Goal: Communication & Community: Share content

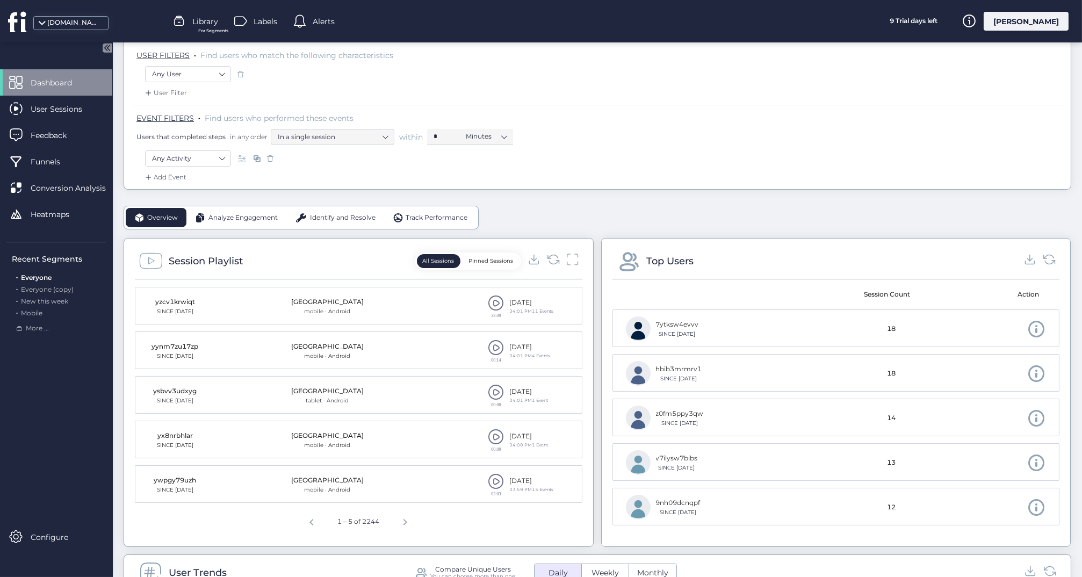
scroll to position [145, 0]
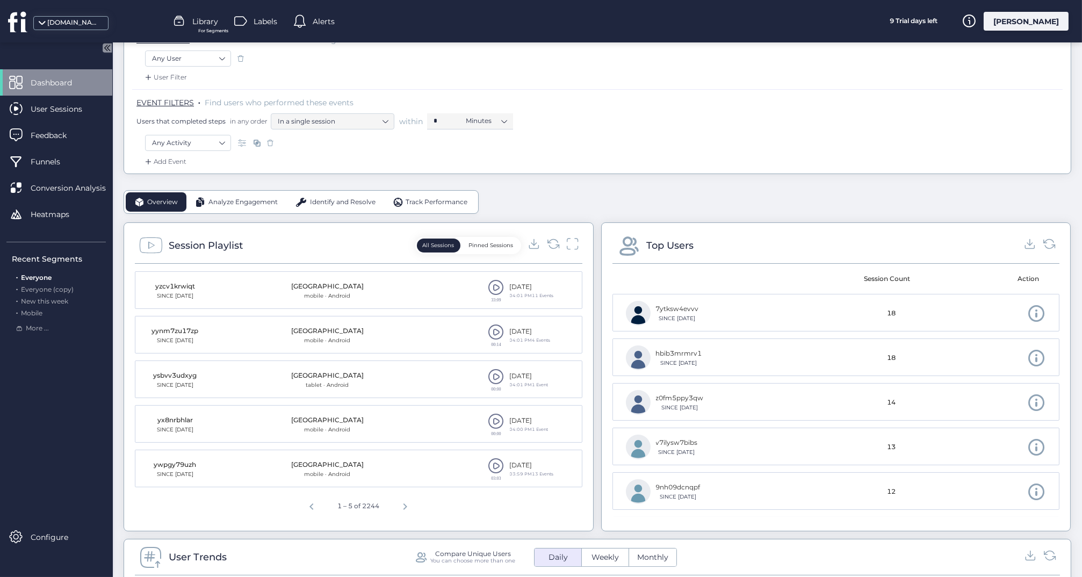
click at [496, 282] on span at bounding box center [497, 287] width 16 height 16
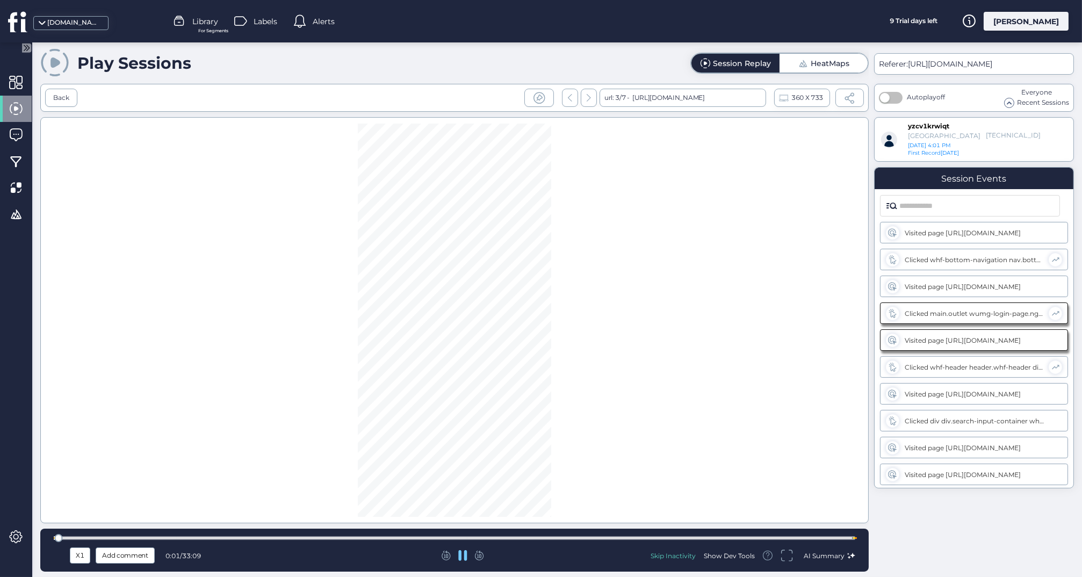
click at [266, 538] on div at bounding box center [455, 538] width 802 height 4
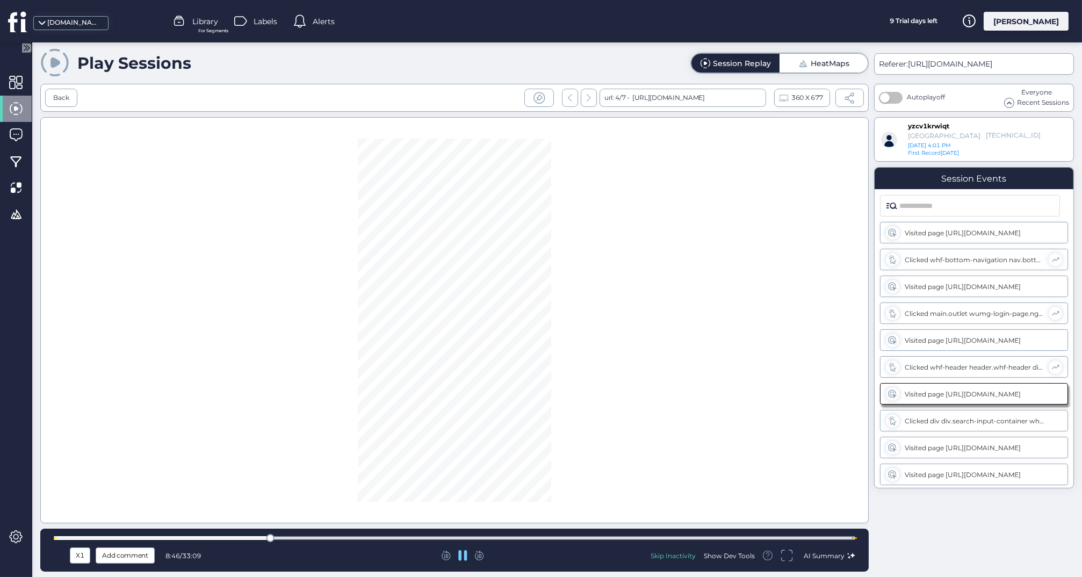
scroll to position [23, 0]
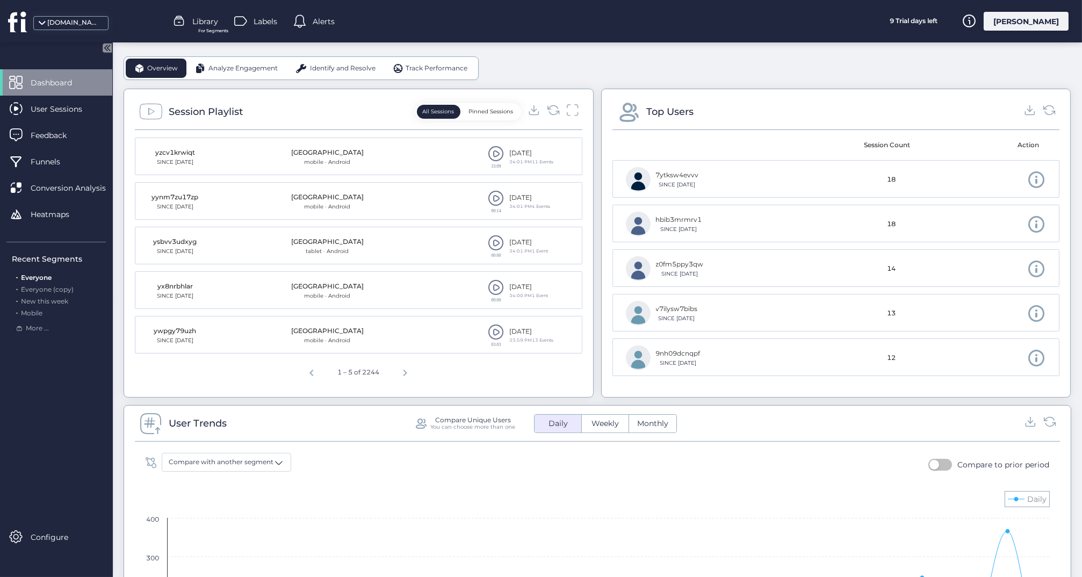
scroll to position [281, 0]
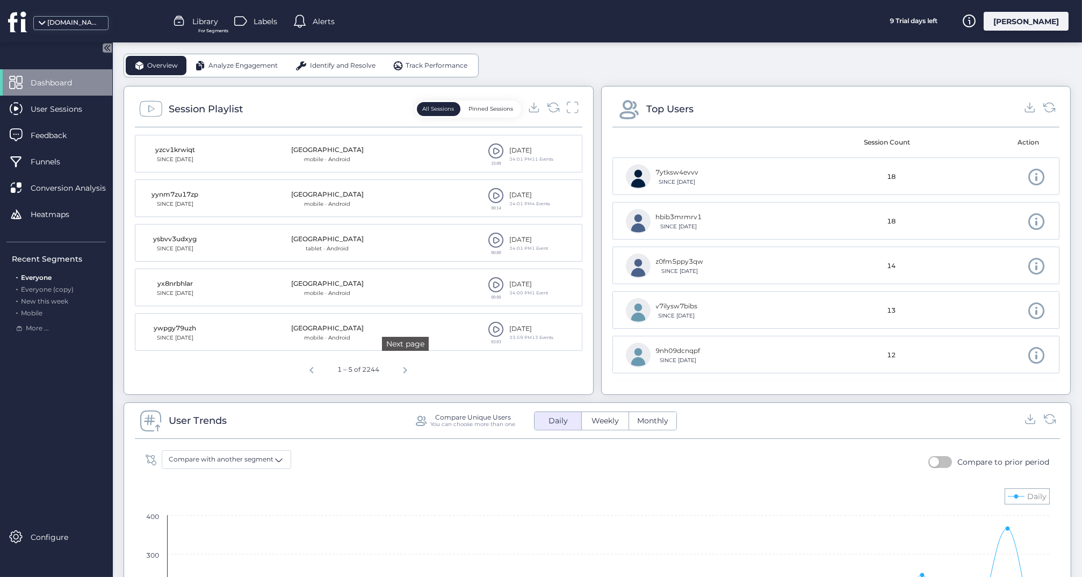
click at [404, 365] on span "Next page" at bounding box center [405, 369] width 26 height 26
click at [493, 242] on span at bounding box center [497, 240] width 16 height 16
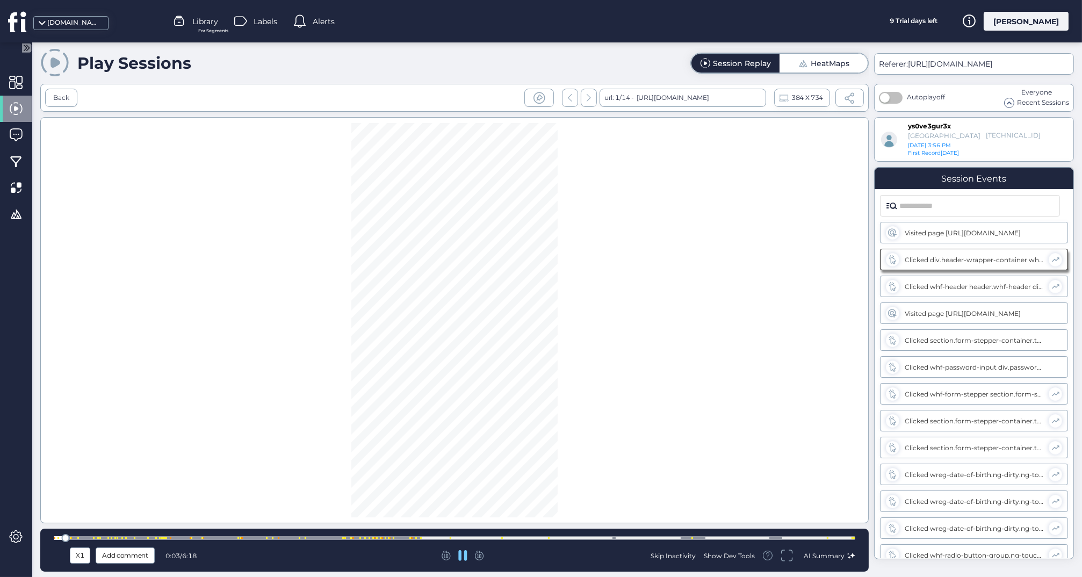
click at [158, 536] on div at bounding box center [455, 538] width 802 height 8
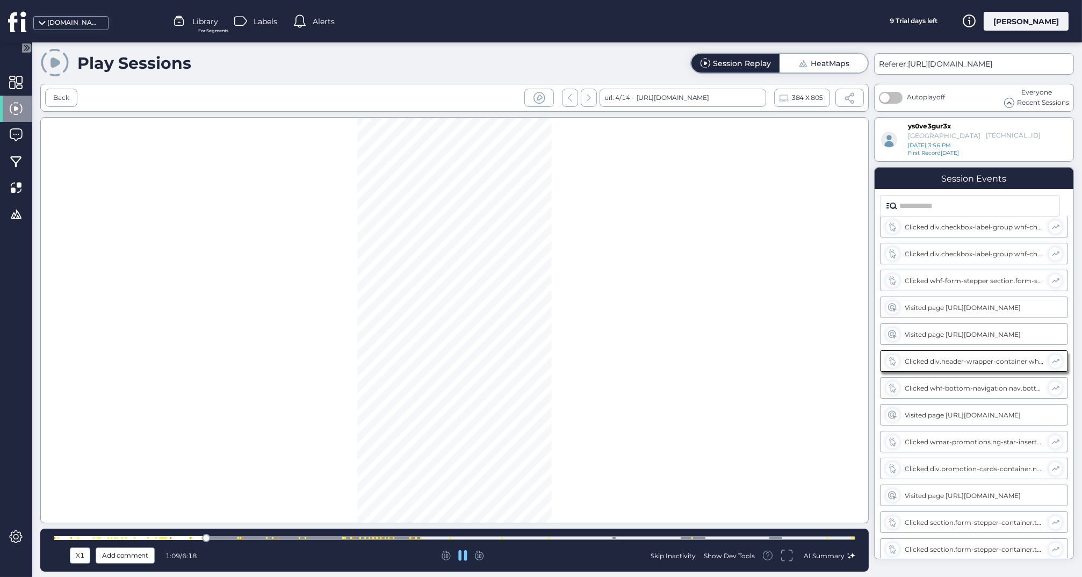
scroll to position [570, 0]
click at [259, 536] on div at bounding box center [455, 538] width 802 height 4
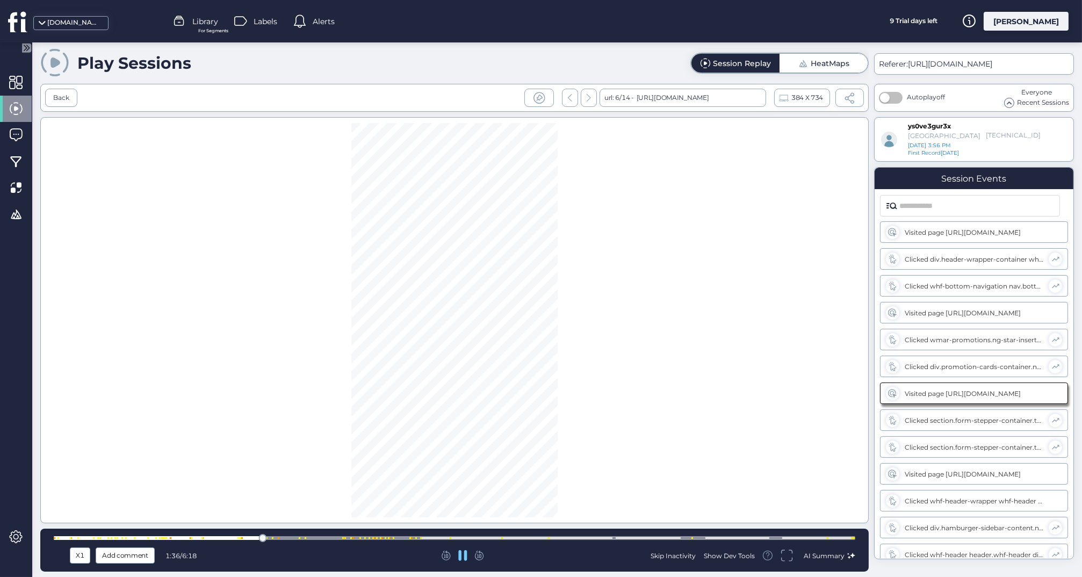
scroll to position [651, 0]
click at [284, 535] on div at bounding box center [455, 538] width 802 height 8
click at [324, 536] on div at bounding box center [455, 538] width 802 height 4
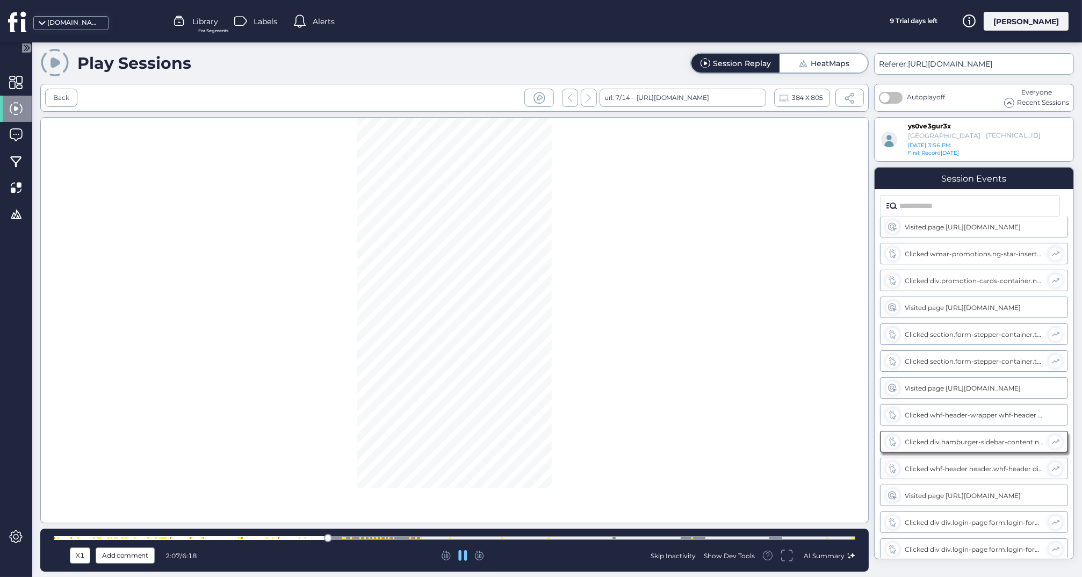
scroll to position [785, 0]
click at [361, 539] on div at bounding box center [455, 538] width 802 height 4
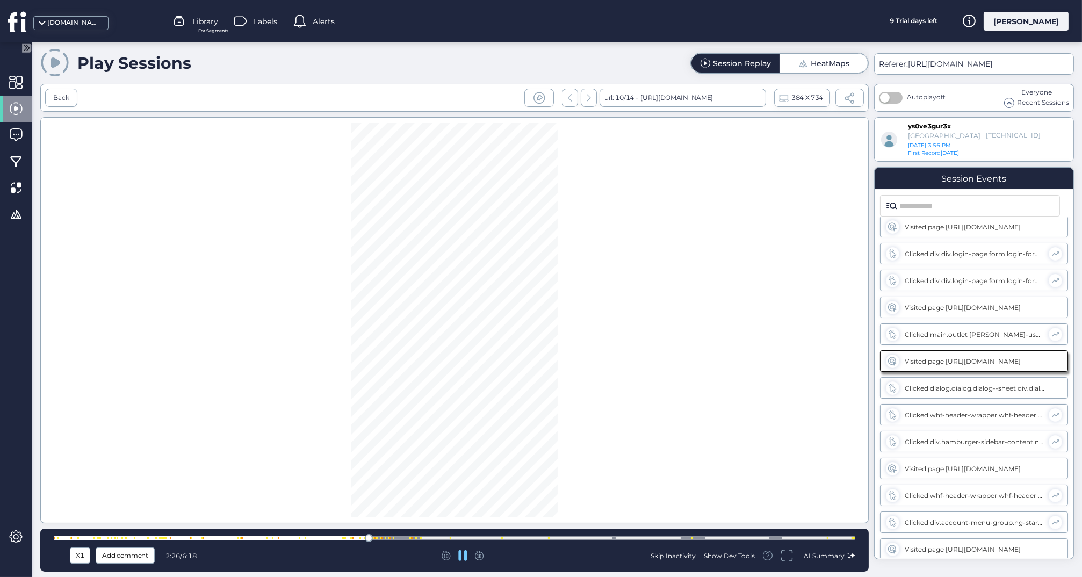
click at [352, 536] on div at bounding box center [455, 538] width 802 height 4
click at [520, 536] on div at bounding box center [455, 538] width 802 height 8
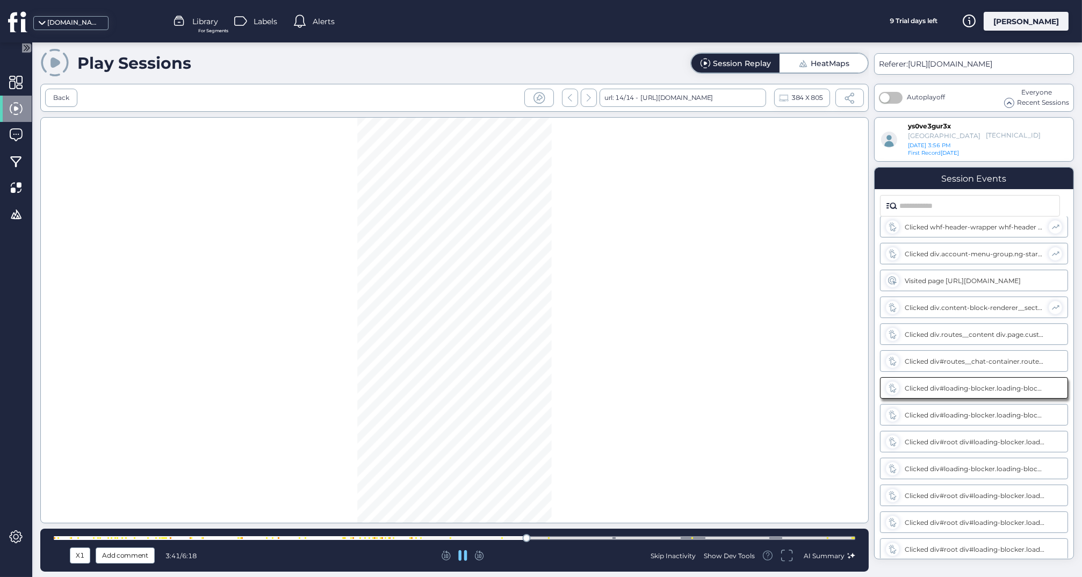
click at [549, 536] on div at bounding box center [455, 538] width 802 height 8
click at [585, 535] on div at bounding box center [455, 538] width 802 height 8
click at [641, 533] on div "X1 Add comment 4:11 / 6:18 Skip Inactivity Show Dev Tools AI Summary" at bounding box center [454, 550] width 829 height 43
click at [701, 535] on div at bounding box center [455, 538] width 802 height 8
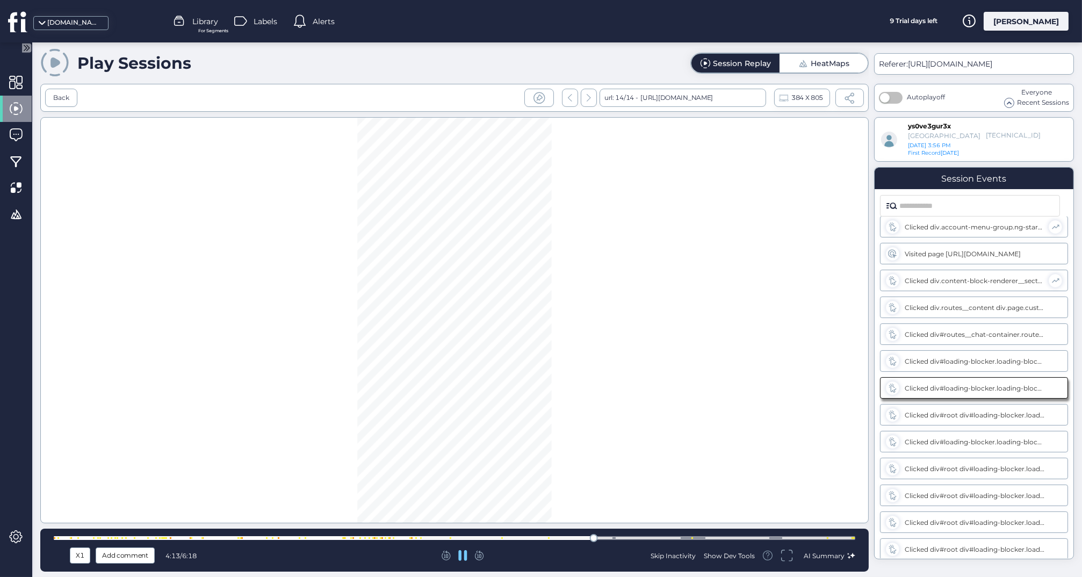
scroll to position [1484, 0]
click at [728, 535] on div at bounding box center [455, 538] width 802 height 8
click at [763, 533] on div "X1 Add comment 5:18 / 6:18 Skip Inactivity Show Dev Tools AI Summary" at bounding box center [454, 550] width 829 height 43
click at [766, 537] on div at bounding box center [455, 538] width 802 height 4
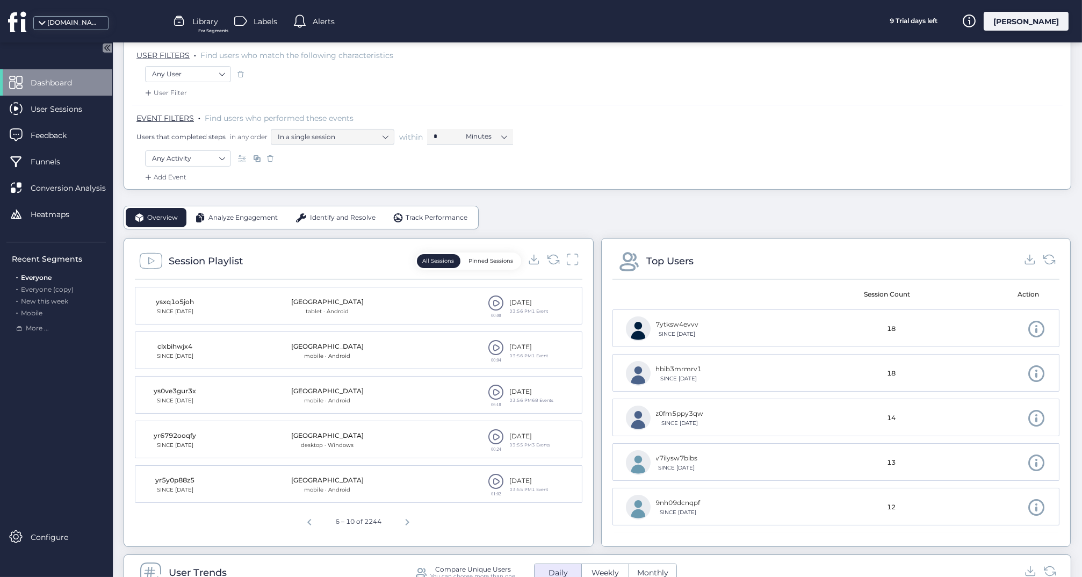
scroll to position [131, 0]
click at [410, 517] on span "Next page" at bounding box center [407, 519] width 26 height 26
click at [411, 518] on span "Next page" at bounding box center [410, 519] width 26 height 26
click at [499, 346] on span at bounding box center [497, 346] width 16 height 16
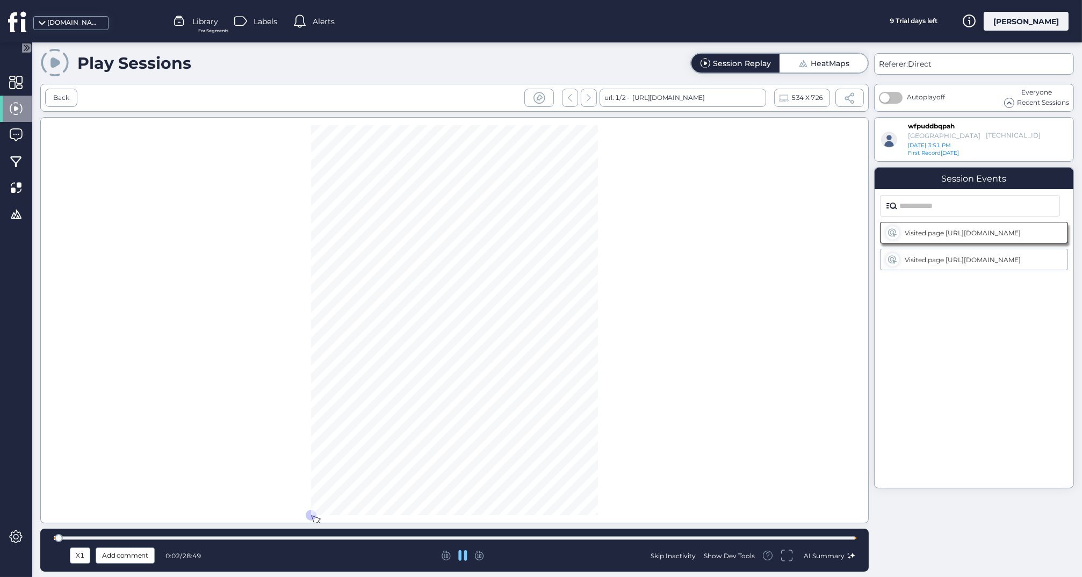
click at [242, 538] on div at bounding box center [455, 538] width 802 height 4
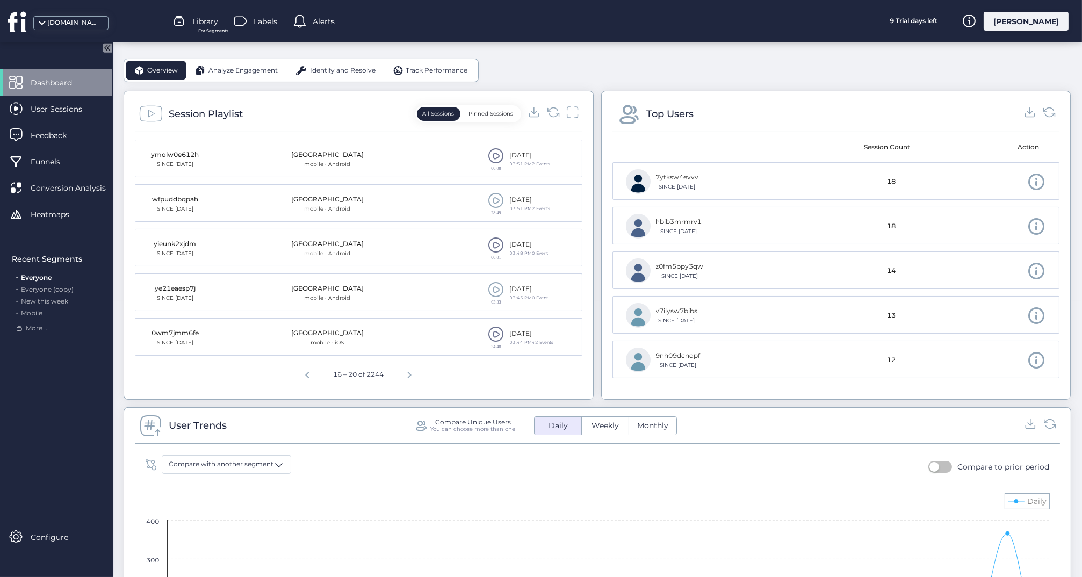
scroll to position [277, 0]
click at [500, 284] on span at bounding box center [497, 289] width 16 height 16
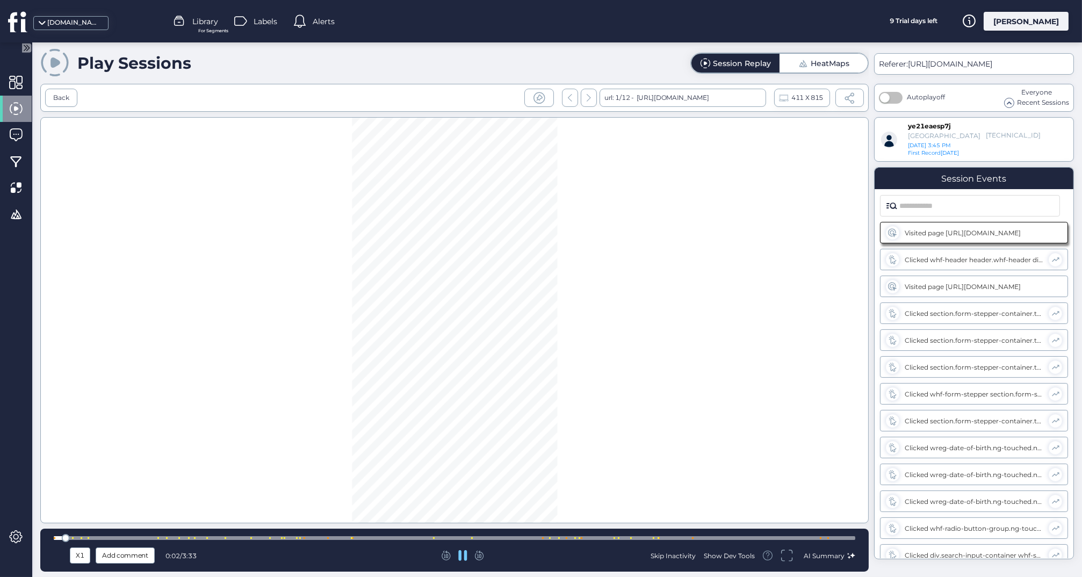
click at [252, 536] on div at bounding box center [455, 538] width 802 height 8
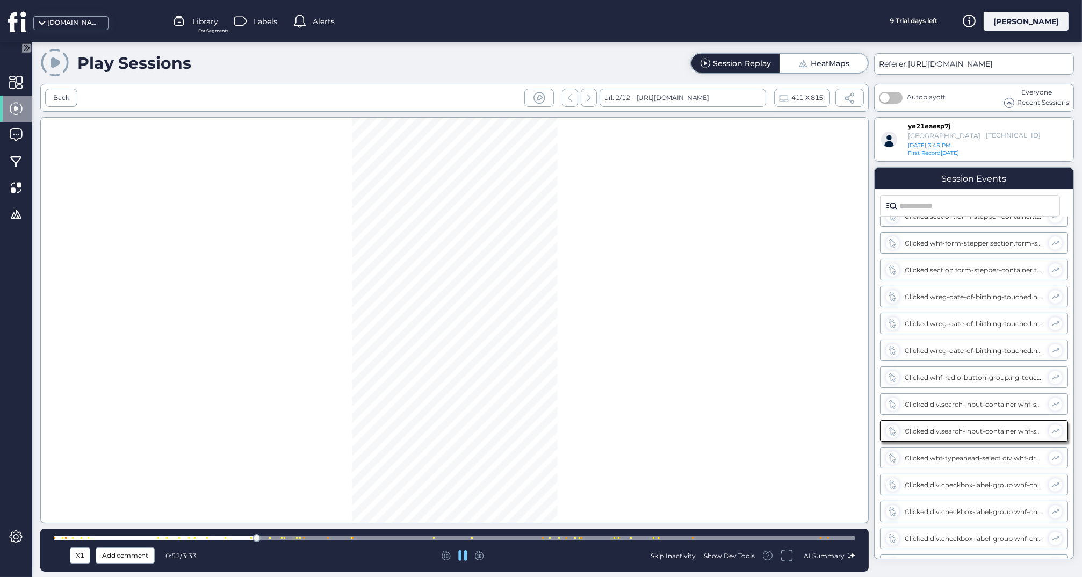
scroll to position [194, 0]
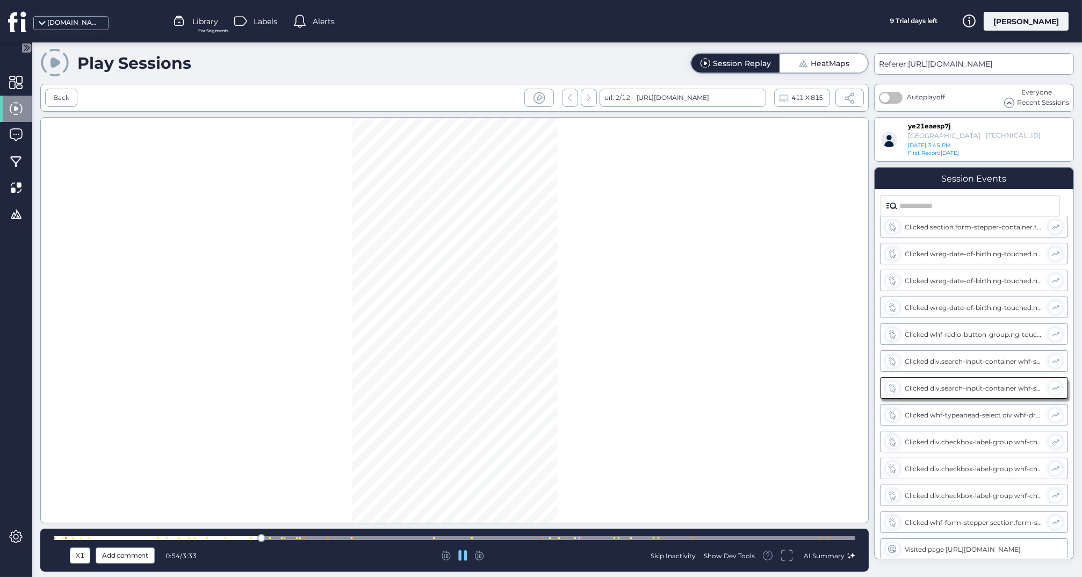
click at [262, 537] on div at bounding box center [261, 538] width 8 height 8
click at [276, 536] on div at bounding box center [455, 538] width 802 height 4
click at [306, 538] on div at bounding box center [455, 538] width 802 height 4
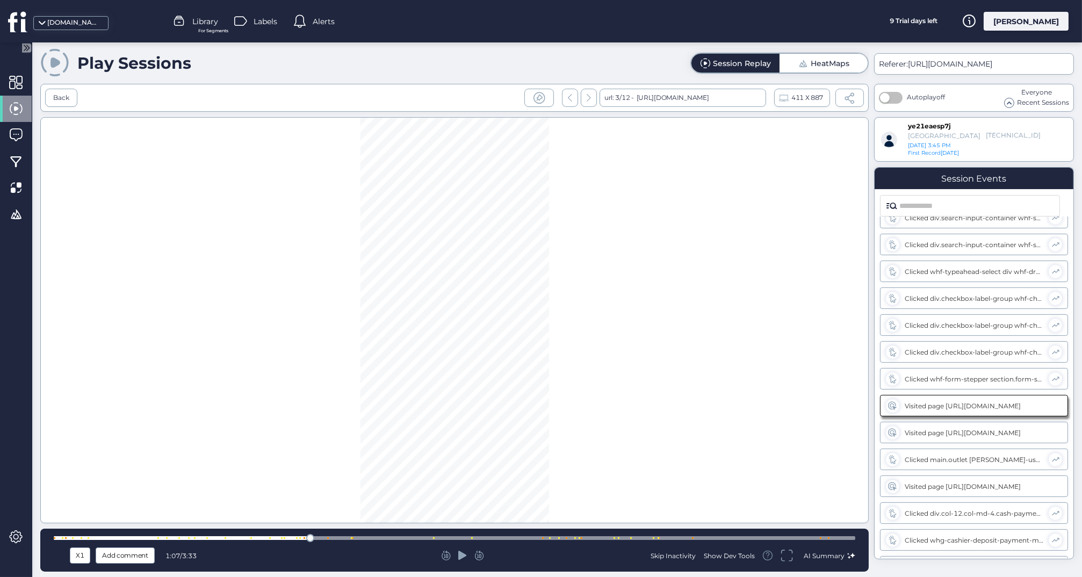
scroll to position [355, 0]
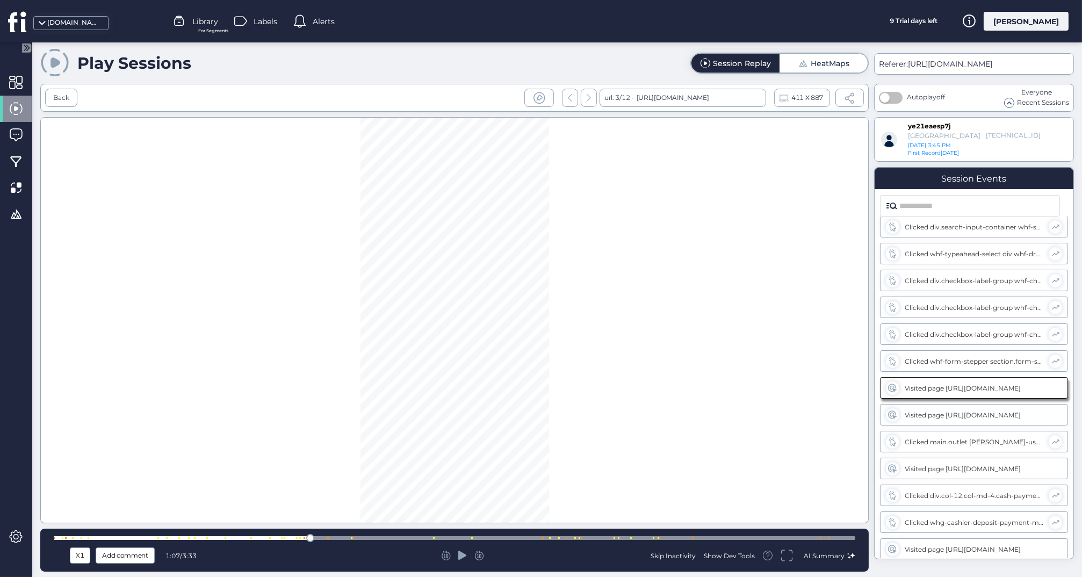
click at [325, 535] on div at bounding box center [455, 538] width 802 height 8
click at [317, 535] on div at bounding box center [455, 538] width 802 height 8
click at [309, 536] on div at bounding box center [455, 538] width 802 height 8
click at [460, 561] on icon at bounding box center [462, 555] width 9 height 11
click at [310, 537] on div at bounding box center [455, 538] width 802 height 4
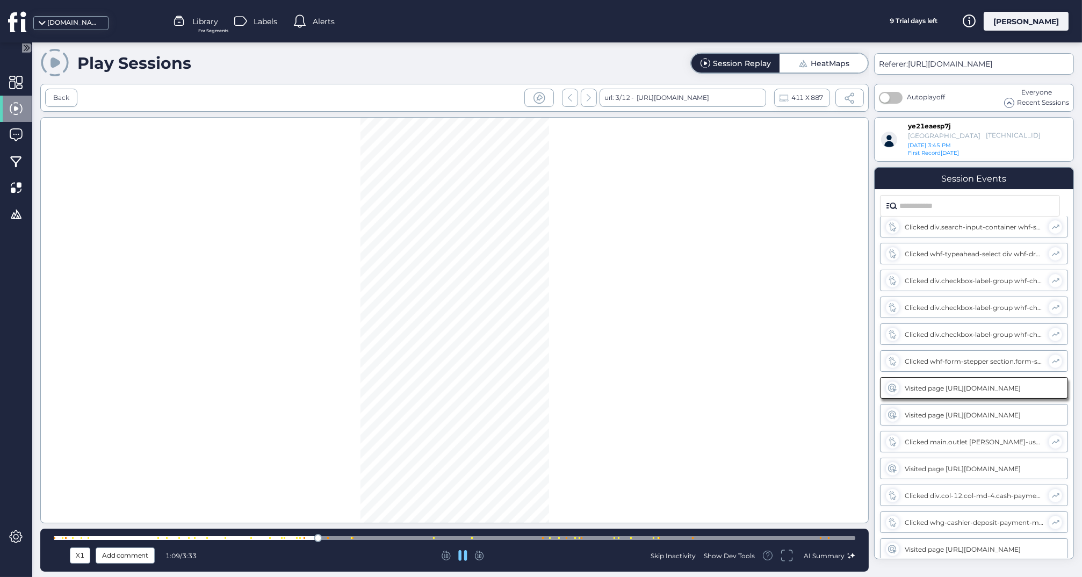
click at [294, 542] on div at bounding box center [455, 538] width 802 height 8
click at [620, 536] on div at bounding box center [455, 538] width 802 height 8
click at [611, 536] on div at bounding box center [455, 538] width 802 height 8
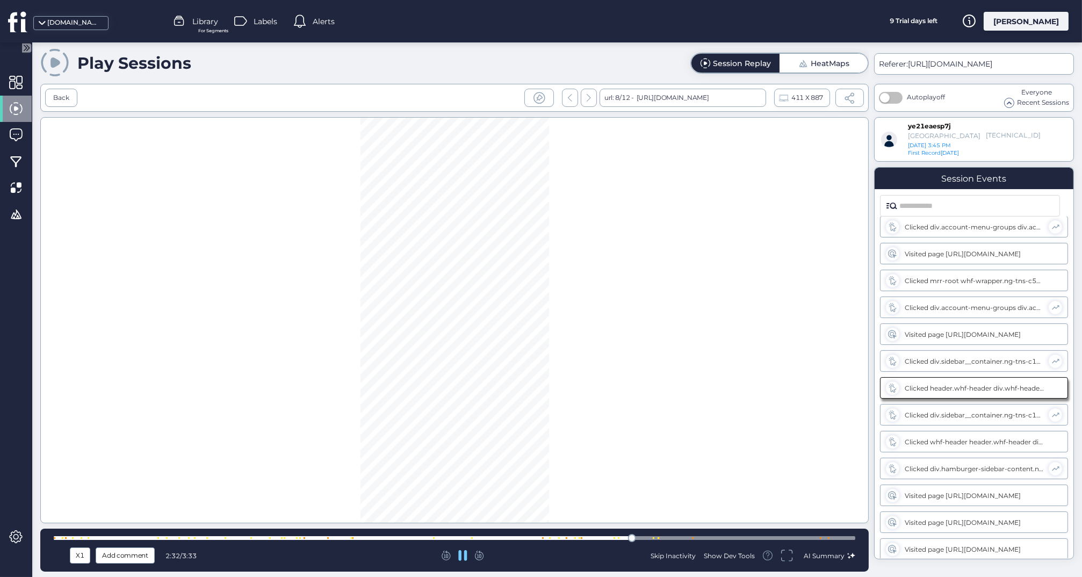
click at [604, 538] on div at bounding box center [455, 538] width 802 height 4
click at [592, 539] on div at bounding box center [455, 538] width 802 height 4
click at [662, 535] on div at bounding box center [455, 538] width 802 height 8
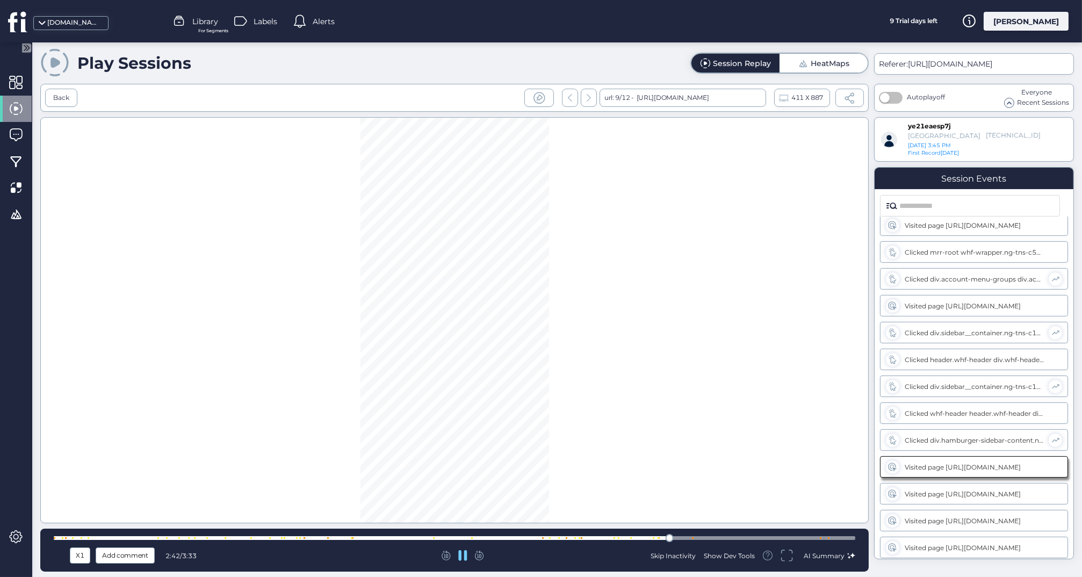
click at [685, 539] on div at bounding box center [455, 538] width 802 height 4
click at [708, 540] on div at bounding box center [455, 538] width 802 height 4
click at [512, 540] on div at bounding box center [455, 538] width 802 height 4
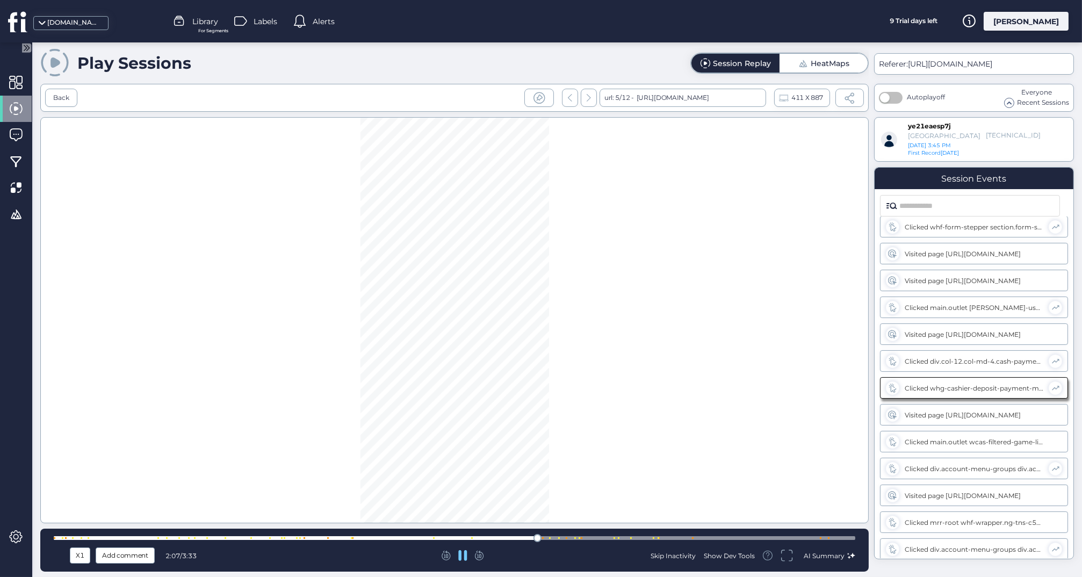
click at [592, 537] on div at bounding box center [455, 538] width 802 height 4
click at [55, 95] on div "Back" at bounding box center [61, 98] width 16 height 10
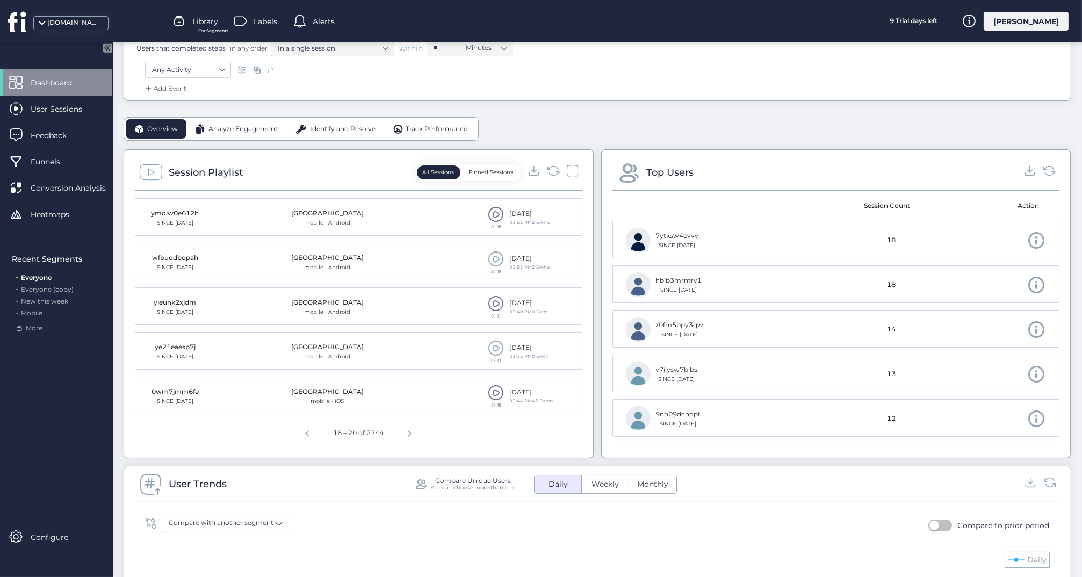
scroll to position [219, 0]
click at [496, 346] on span at bounding box center [497, 347] width 16 height 16
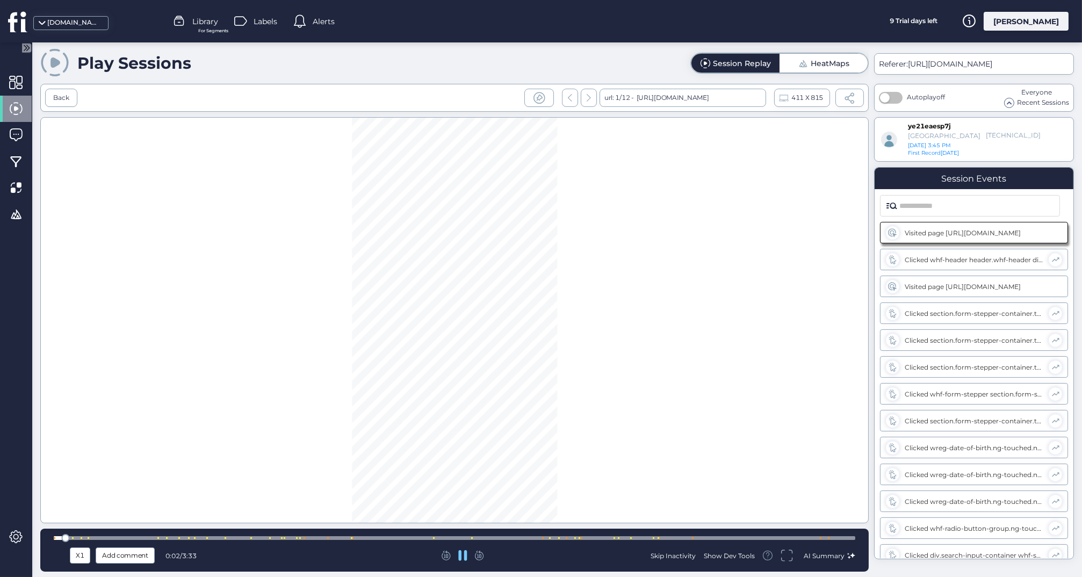
click at [411, 540] on div at bounding box center [455, 538] width 802 height 4
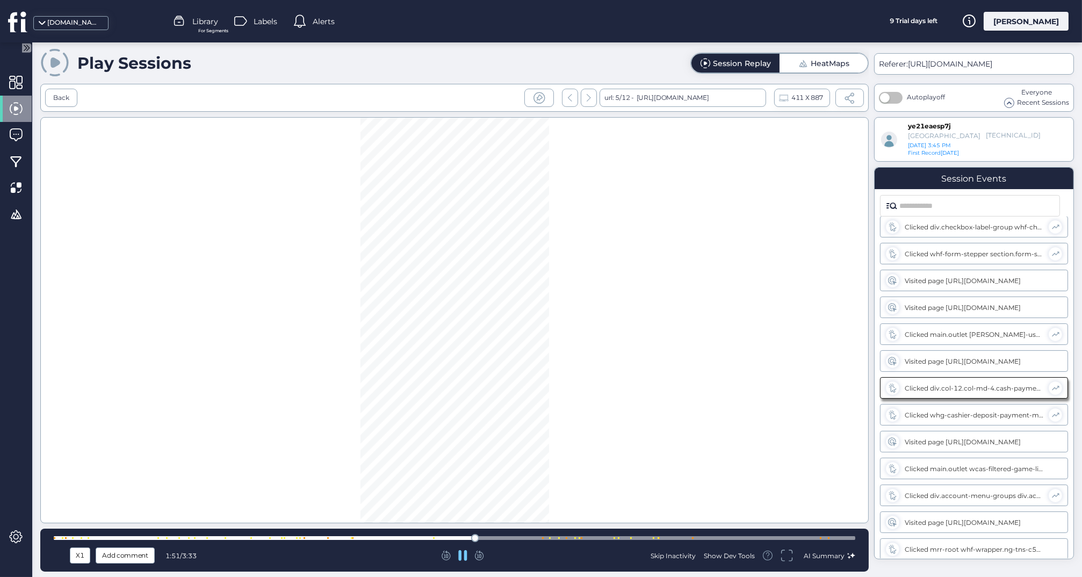
scroll to position [490, 0]
click at [533, 536] on div at bounding box center [455, 538] width 802 height 8
click at [601, 536] on div at bounding box center [455, 538] width 802 height 8
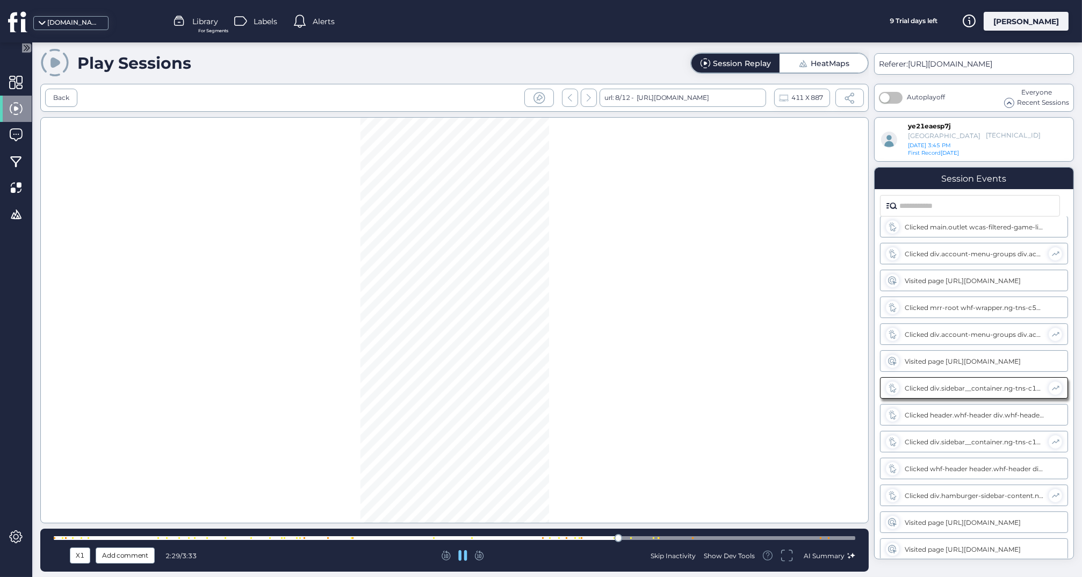
click at [848, 98] on span at bounding box center [849, 97] width 11 height 11
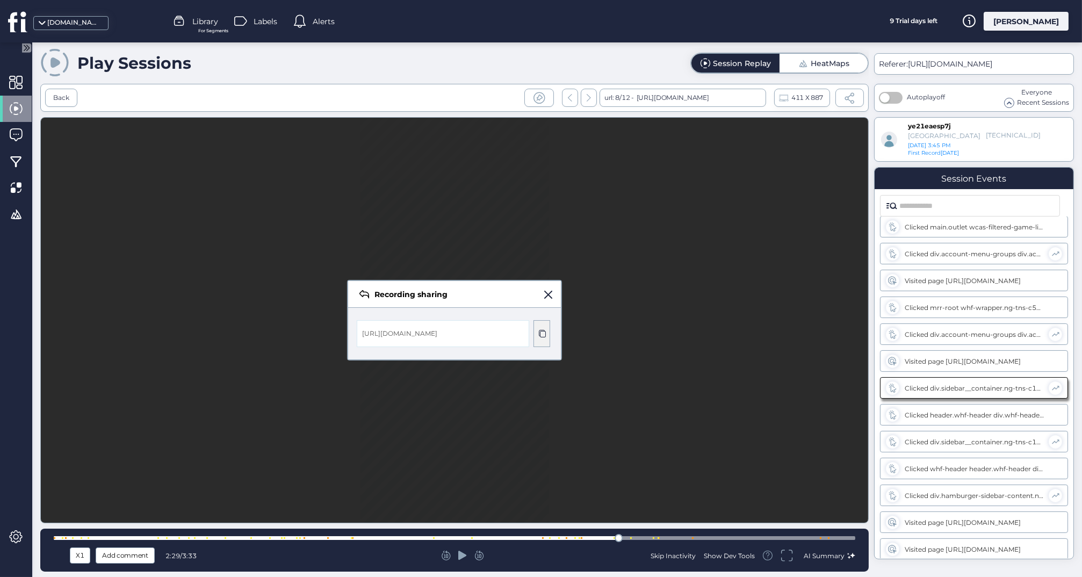
click at [542, 335] on span at bounding box center [542, 333] width 9 height 9
click at [538, 336] on span at bounding box center [542, 333] width 9 height 9
click at [540, 332] on span at bounding box center [542, 333] width 9 height 9
click at [547, 296] on span at bounding box center [548, 295] width 8 height 8
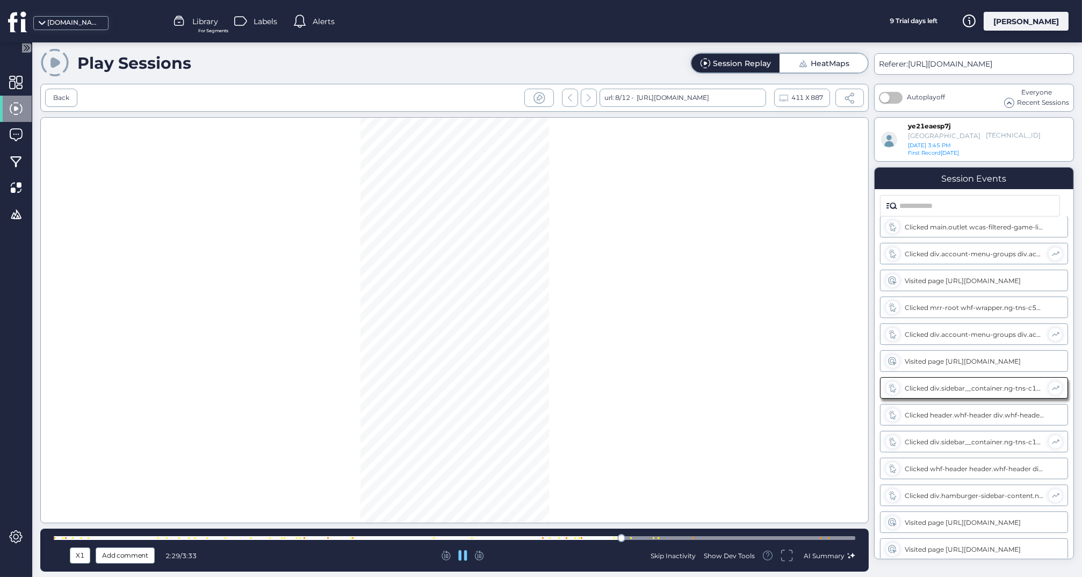
scroll to position [731, 0]
click at [643, 539] on div at bounding box center [455, 538] width 802 height 4
click at [670, 536] on div at bounding box center [455, 538] width 802 height 4
click at [710, 532] on div "X1 Add comment 2:44 / 3:33 Skip Inactivity Show Dev Tools AI Summary" at bounding box center [454, 550] width 829 height 43
